Goal: Information Seeking & Learning: Learn about a topic

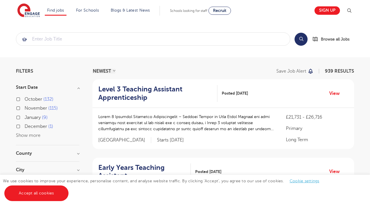
click at [31, 100] on span "October" at bounding box center [34, 99] width 18 height 5
click at [28, 100] on input "October 132" at bounding box center [27, 99] width 4 height 4
checkbox input "true"
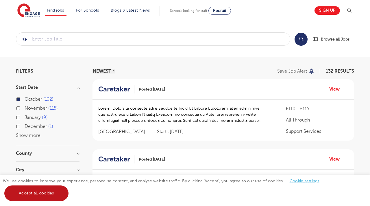
click at [41, 194] on link "Accept all cookies" at bounding box center [36, 193] width 64 height 16
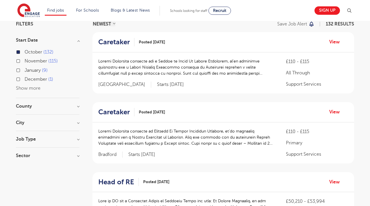
scroll to position [43, 0]
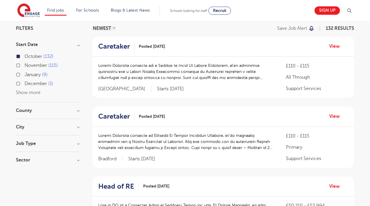
click at [56, 163] on div "Sector Primary 70 Secondary 38 All Through 19 SEN 5 Show more" at bounding box center [48, 163] width 64 height 10
click at [55, 154] on section "Start Date October 132 November 115 January 9 December 1 Show more County East …" at bounding box center [48, 105] width 64 height 126
click at [58, 160] on h3 "Sector" at bounding box center [48, 160] width 64 height 5
click at [40, 170] on span "Primary" at bounding box center [33, 171] width 16 height 5
click at [28, 170] on input "Primary 70" at bounding box center [27, 171] width 4 height 4
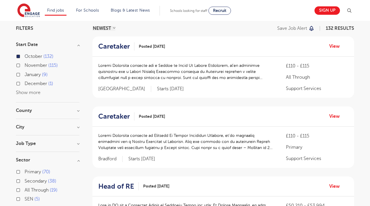
checkbox input "true"
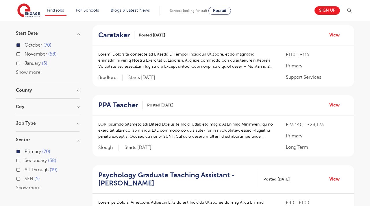
scroll to position [64, 0]
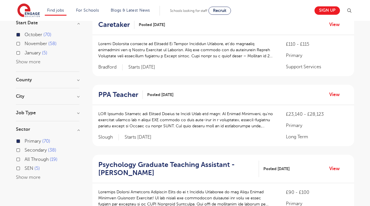
click at [60, 110] on section "Start Date October 70 November 58 January 5 Show more County Ealing 7 Hertfords…" at bounding box center [48, 104] width 64 height 167
click at [60, 115] on div "Job Type Long Term 46 Daily Supply 15 SEND 7 Support Services 2" at bounding box center [48, 115] width 64 height 11
click at [60, 113] on h3 "Job Type" at bounding box center [48, 112] width 64 height 5
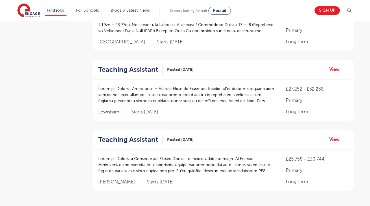
scroll to position [609, 0]
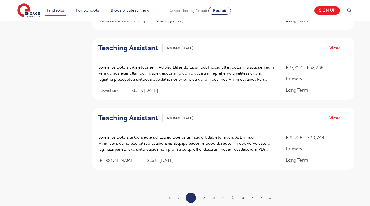
click at [203, 201] on li "2" at bounding box center [204, 198] width 3 height 8
click at [203, 198] on link "2" at bounding box center [204, 197] width 3 height 5
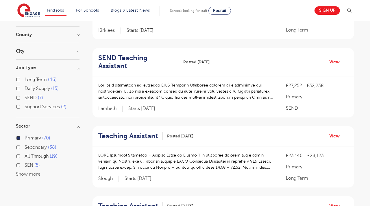
scroll to position [110, 0]
click at [29, 176] on div "Primary 70 Secondary 38 All Through 19 SEN 5 Show more" at bounding box center [48, 156] width 64 height 44
click at [67, 69] on h3 "Job Type" at bounding box center [48, 67] width 64 height 5
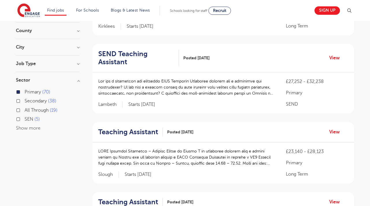
scroll to position [114, 0]
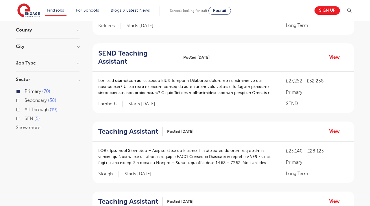
click at [40, 41] on section "Start Date October 70 November 58 January 5 Show more County Ealing 7 Hertfords…" at bounding box center [48, 54] width 64 height 167
click at [39, 46] on h3 "City" at bounding box center [48, 46] width 64 height 5
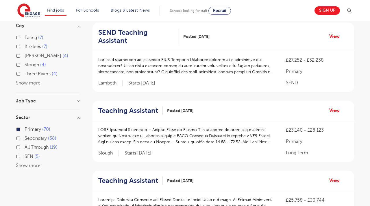
scroll to position [136, 0]
click at [32, 80] on button "Show more" at bounding box center [28, 82] width 25 height 5
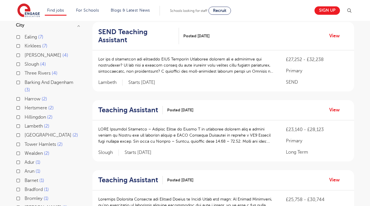
click at [38, 125] on span "Lambeth" at bounding box center [34, 125] width 18 height 5
click at [28, 125] on input "Lambeth 2" at bounding box center [27, 125] width 4 height 4
checkbox input "true"
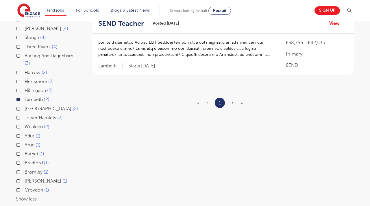
scroll to position [144, 0]
click at [20, 187] on div "Croydon 1" at bounding box center [48, 190] width 64 height 9
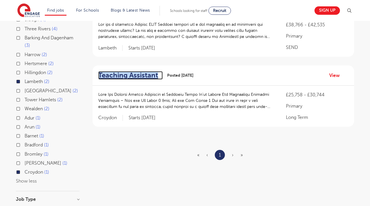
scroll to position [121, 0]
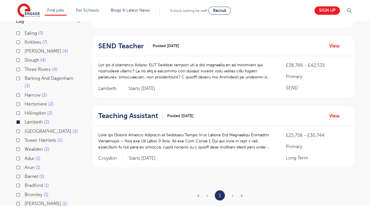
click at [232, 195] on span "›" at bounding box center [233, 195] width 2 height 5
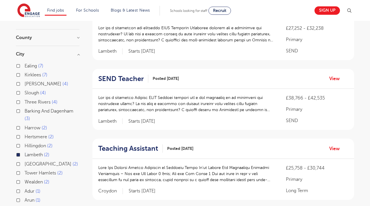
scroll to position [0, 0]
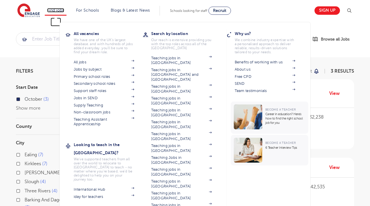
click at [49, 10] on link "Find jobs" at bounding box center [55, 10] width 17 height 4
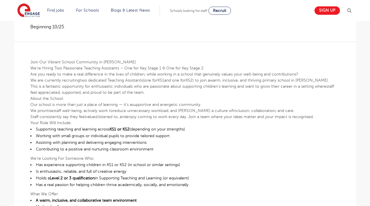
scroll to position [123, 0]
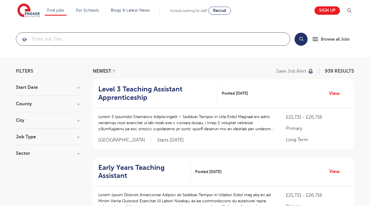
click at [115, 33] on input "search" at bounding box center [153, 39] width 274 height 13
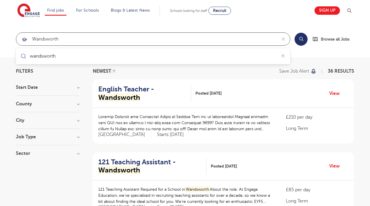
type input "wandsworth"
click button "Submit" at bounding box center [0, 0] width 0 height 0
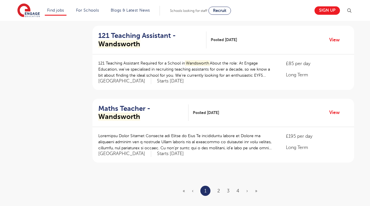
scroll to position [633, 0]
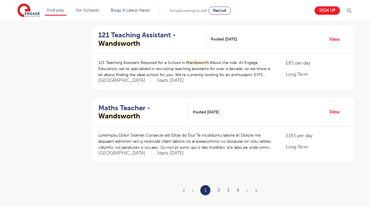
click at [217, 190] on ul "« ‹ 1 2 3 4 › »" at bounding box center [224, 190] width 82 height 10
click at [218, 190] on link "2" at bounding box center [218, 190] width 3 height 5
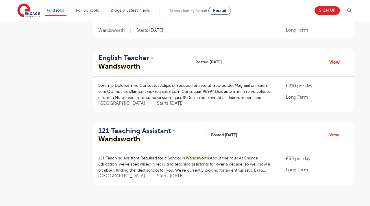
scroll to position [687, 0]
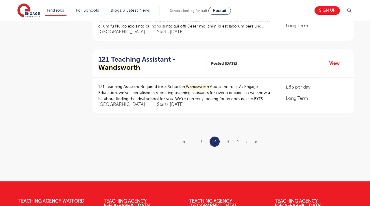
click at [230, 141] on ul "« ‹ 1 2 3 4 › »" at bounding box center [223, 141] width 81 height 10
click at [229, 141] on link "3" at bounding box center [228, 141] width 3 height 5
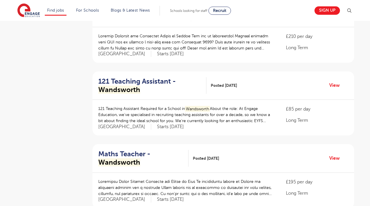
scroll to position [790, 0]
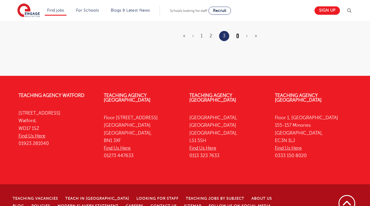
click at [238, 35] on link "4" at bounding box center [237, 35] width 3 height 5
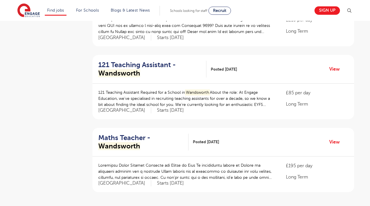
scroll to position [421, 0]
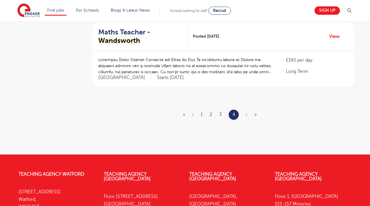
click at [246, 114] on span "›" at bounding box center [247, 114] width 2 height 5
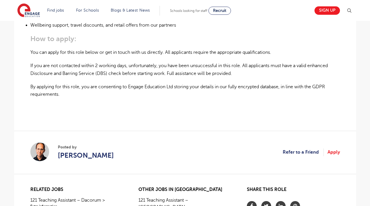
scroll to position [451, 0]
